Goal: Find specific page/section

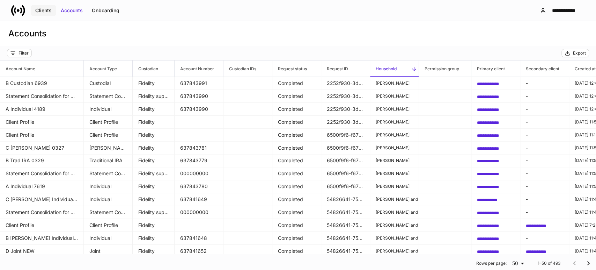
click at [47, 12] on div "Clients" at bounding box center [43, 10] width 16 height 7
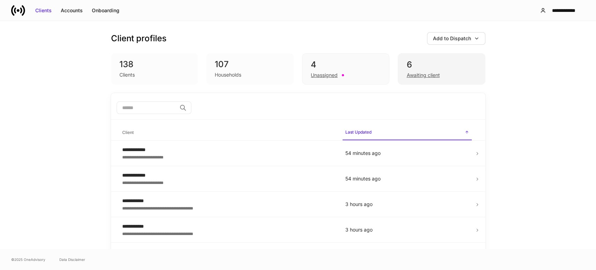
click at [413, 72] on div "Awaiting client" at bounding box center [423, 75] width 33 height 7
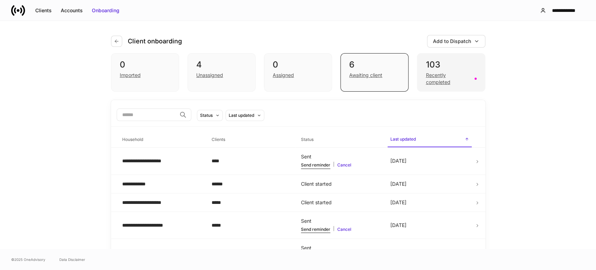
click at [437, 76] on div "Recently completed" at bounding box center [448, 79] width 44 height 14
